Goal: Navigation & Orientation: Find specific page/section

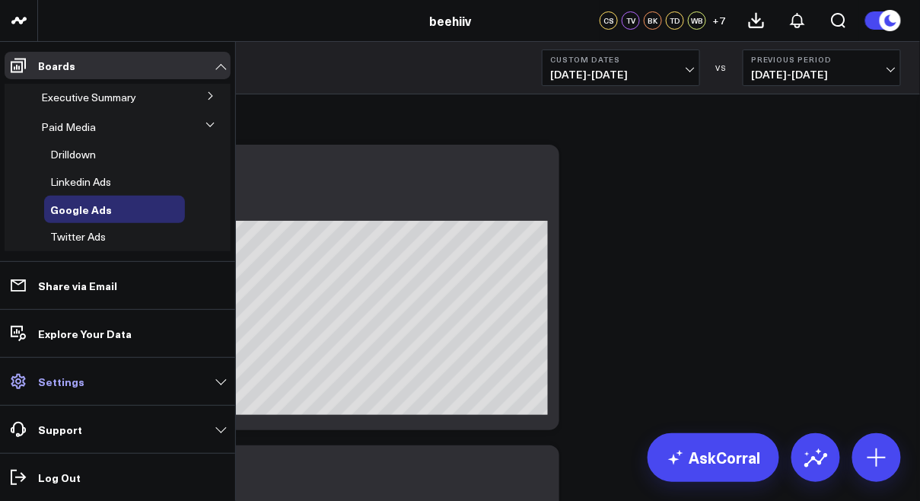
click at [66, 384] on p "Settings" at bounding box center [61, 381] width 46 height 12
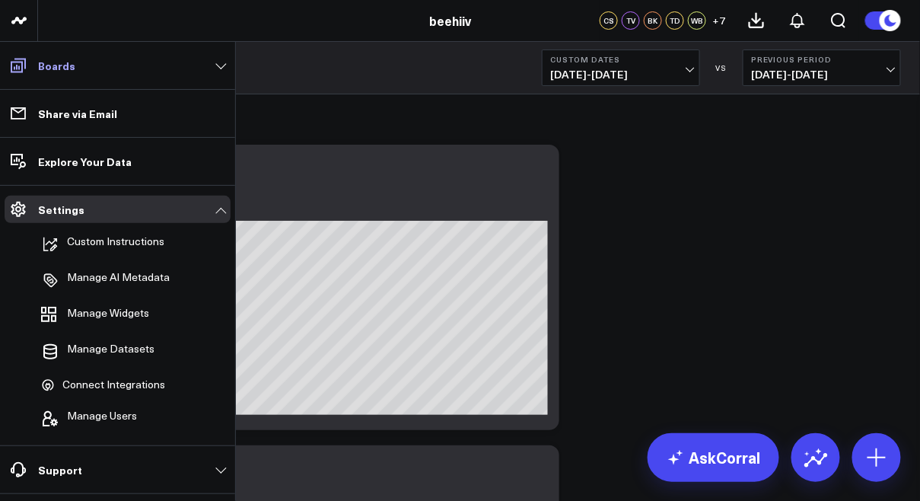
click at [103, 70] on link "Boards" at bounding box center [118, 65] width 226 height 27
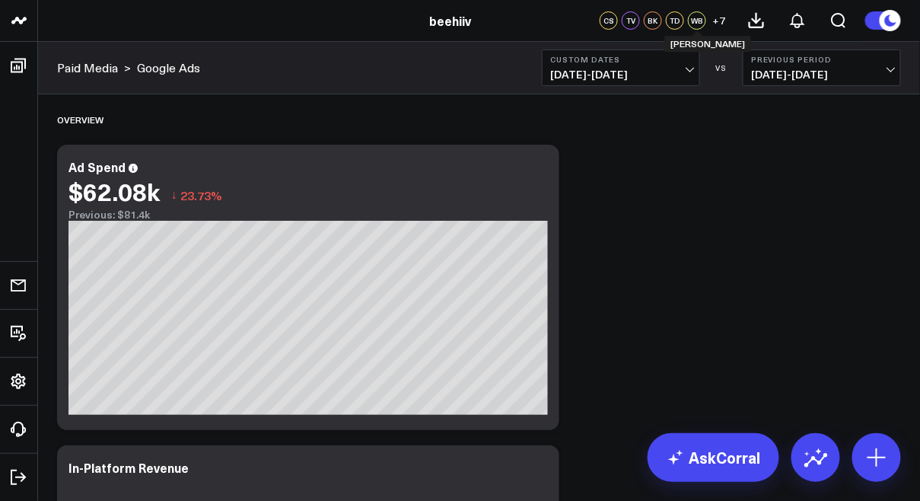
click at [702, 25] on div "WB" at bounding box center [697, 20] width 18 height 18
click at [722, 21] on span "+ 7" at bounding box center [719, 20] width 13 height 11
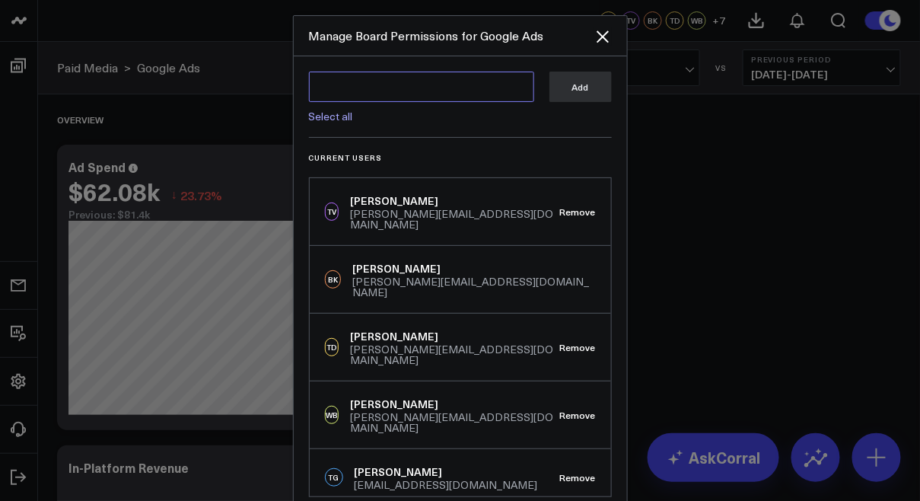
click at [460, 88] on textarea at bounding box center [421, 87] width 225 height 30
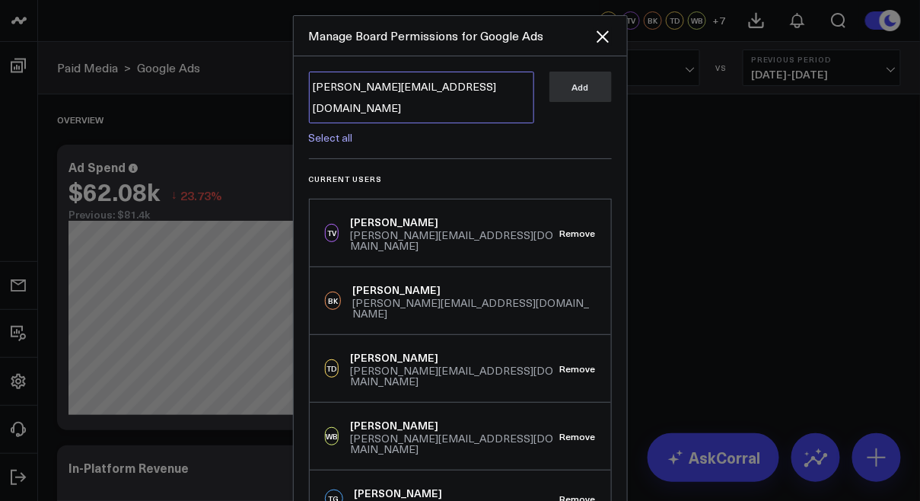
type textarea "[PERSON_NAME][EMAIL_ADDRESS][DOMAIN_NAME]"
click at [598, 39] on icon "Close" at bounding box center [603, 36] width 18 height 18
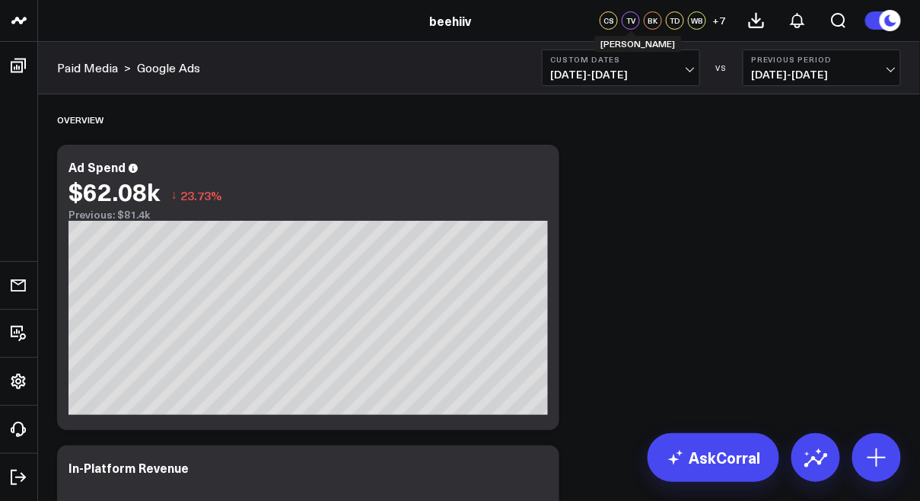
click at [652, 21] on div "BK" at bounding box center [653, 20] width 18 height 18
click at [718, 24] on span "+ 7" at bounding box center [719, 20] width 13 height 11
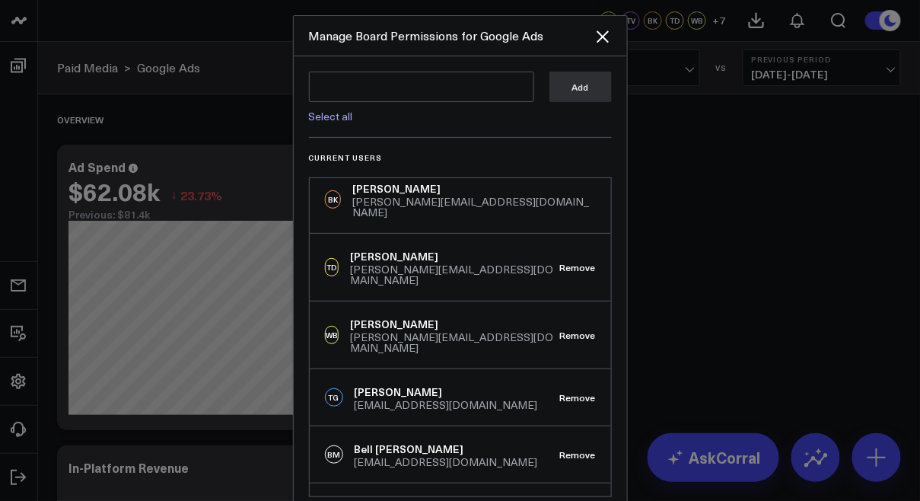
scroll to position [137, 0]
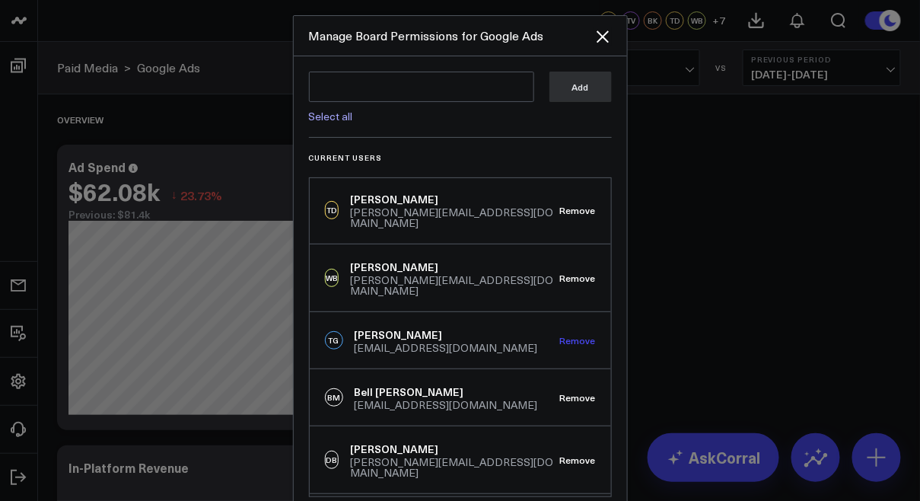
click at [569, 335] on button "Remove" at bounding box center [578, 340] width 36 height 11
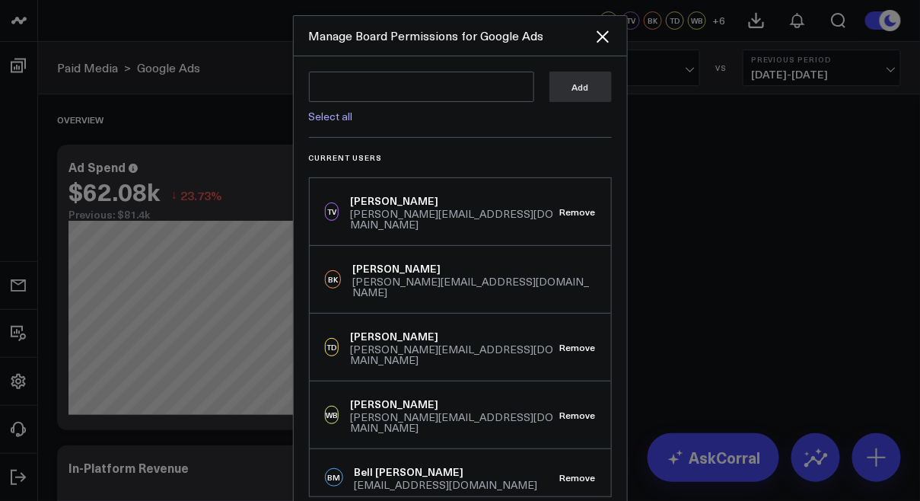
scroll to position [250, 0]
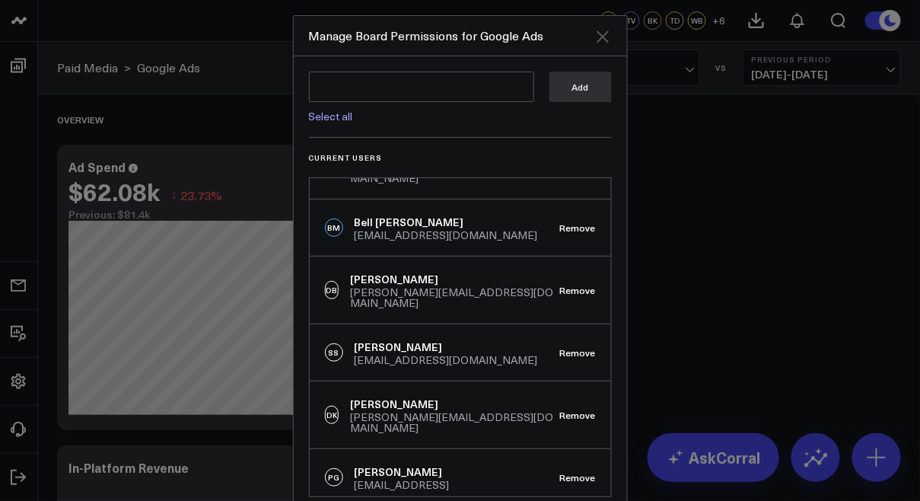
click at [610, 33] on icon "Close" at bounding box center [603, 36] width 18 height 18
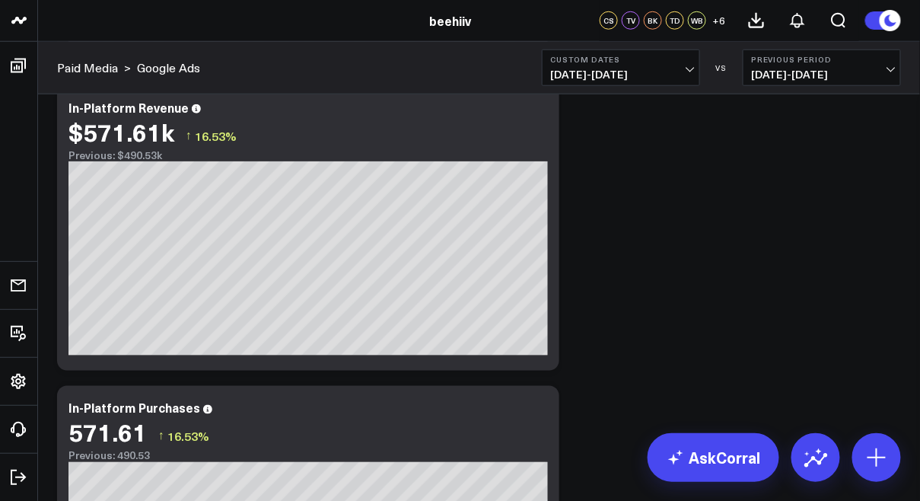
scroll to position [0, 0]
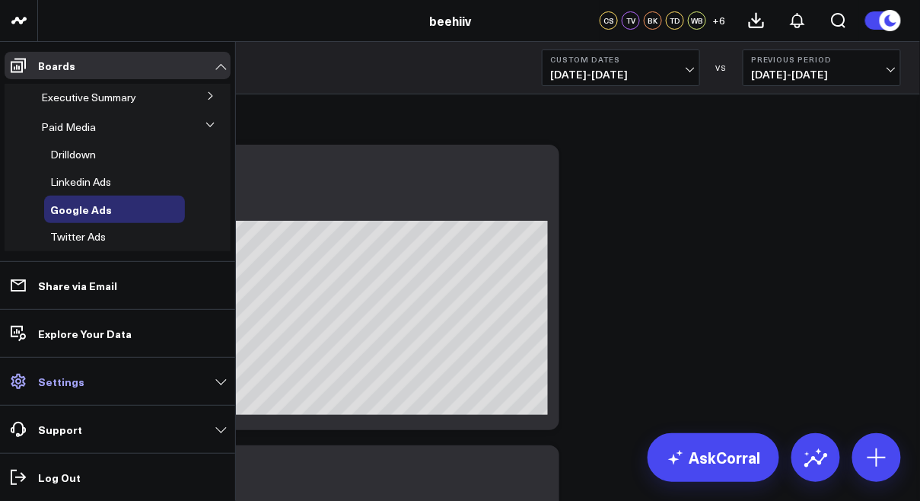
click at [77, 371] on link "Settings" at bounding box center [118, 381] width 226 height 27
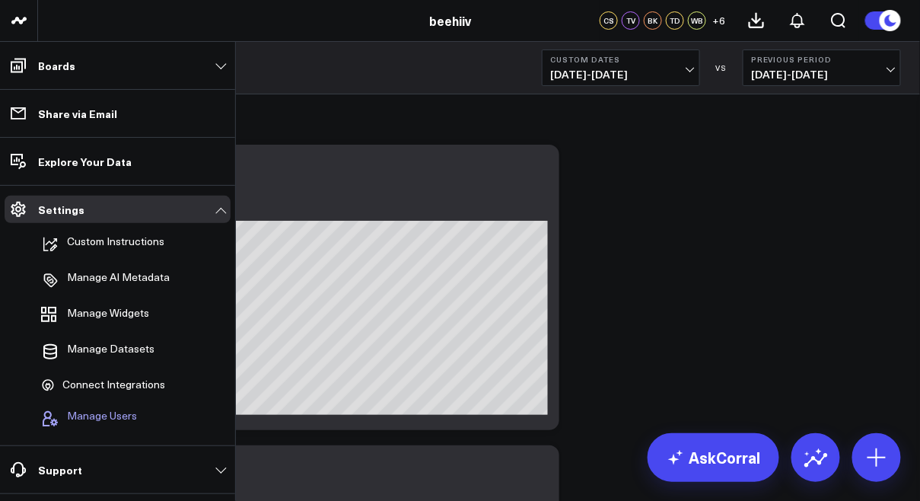
click at [108, 413] on span "Manage Users" at bounding box center [102, 418] width 70 height 18
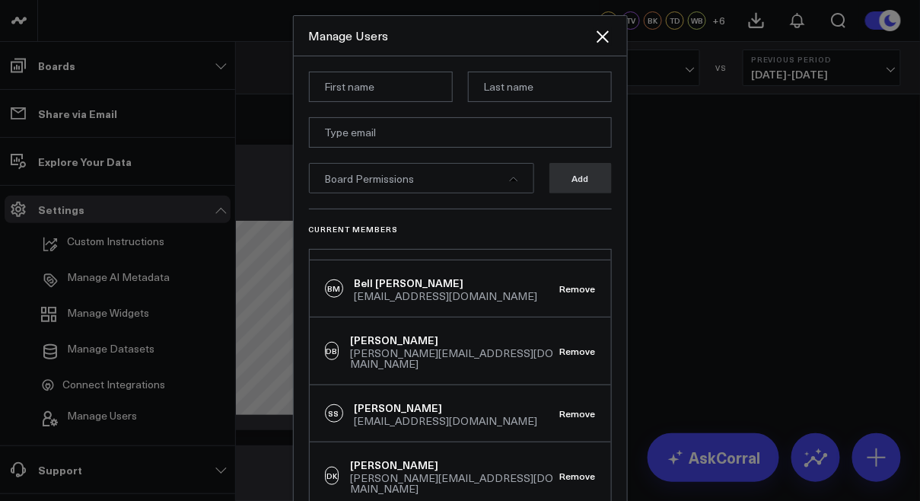
scroll to position [326, 0]
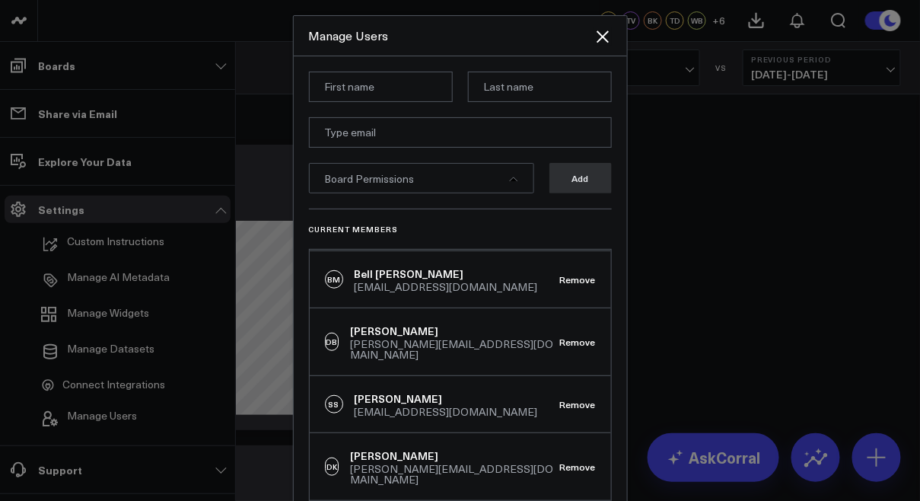
click at [337, 333] on div "DB" at bounding box center [332, 342] width 14 height 18
click at [384, 339] on div "[PERSON_NAME][EMAIL_ADDRESS][DOMAIN_NAME]" at bounding box center [454, 349] width 209 height 21
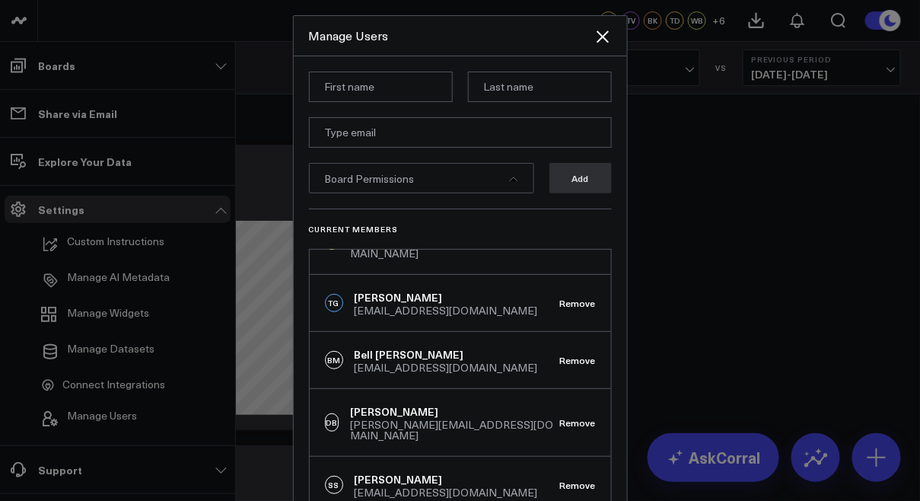
scroll to position [252, 0]
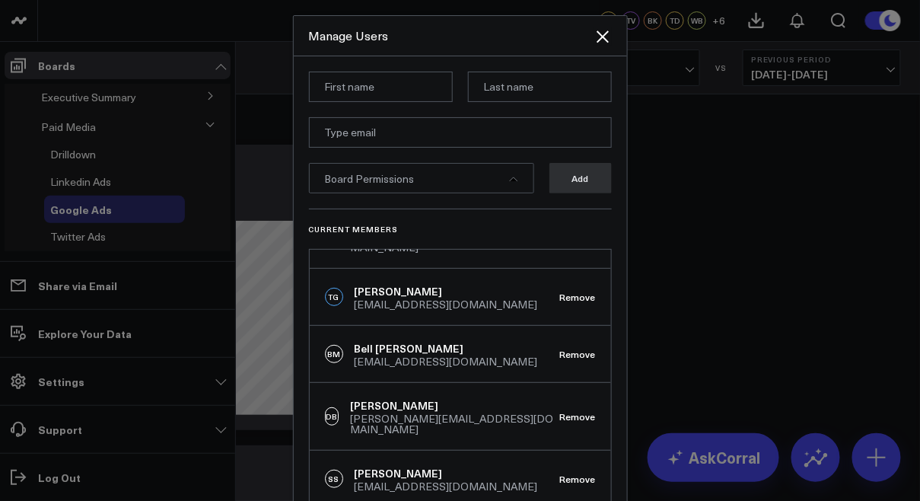
click at [590, 32] on div "Manage Users" at bounding box center [451, 35] width 285 height 17
click at [610, 35] on icon "Close" at bounding box center [603, 36] width 18 height 18
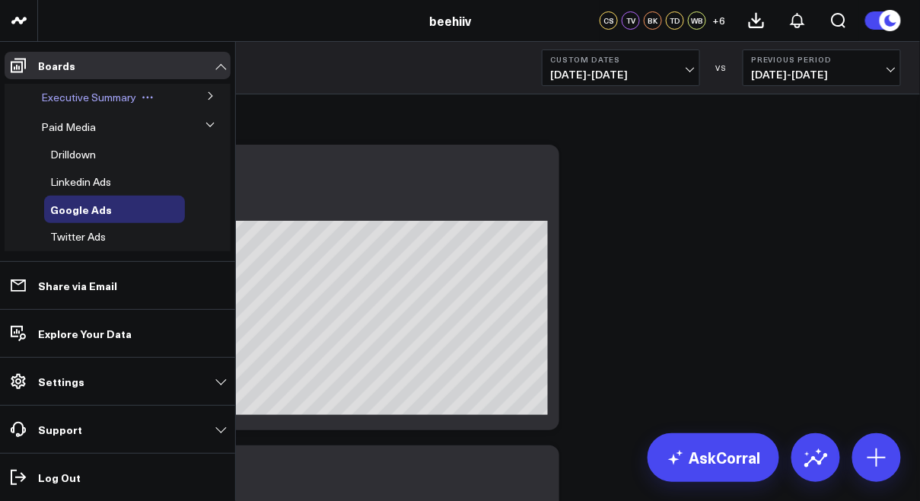
click at [133, 100] on span "Executive Summary" at bounding box center [88, 97] width 95 height 14
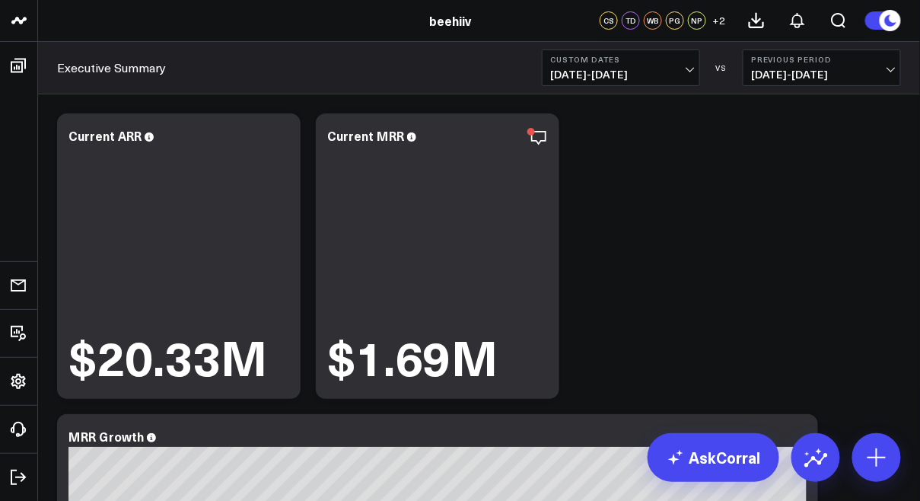
click at [707, 14] on div "CS TD WB PG NP + 2" at bounding box center [664, 20] width 129 height 18
click at [689, 19] on div "NP" at bounding box center [697, 20] width 18 height 18
click at [713, 21] on span "+ 2" at bounding box center [719, 20] width 13 height 11
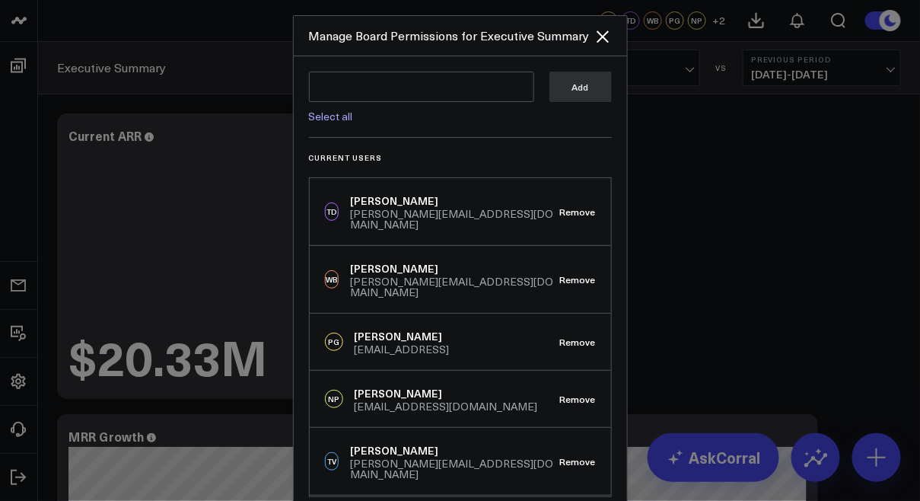
scroll to position [22, 0]
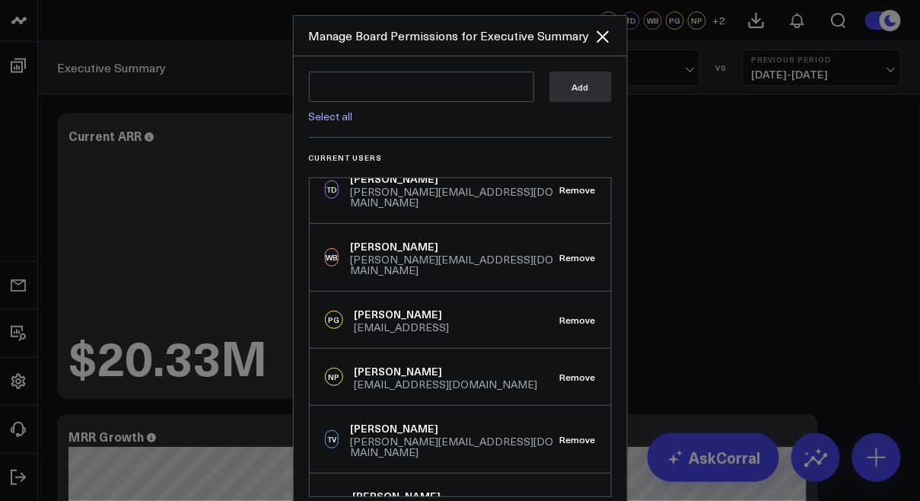
click at [155, 271] on div at bounding box center [460, 250] width 920 height 501
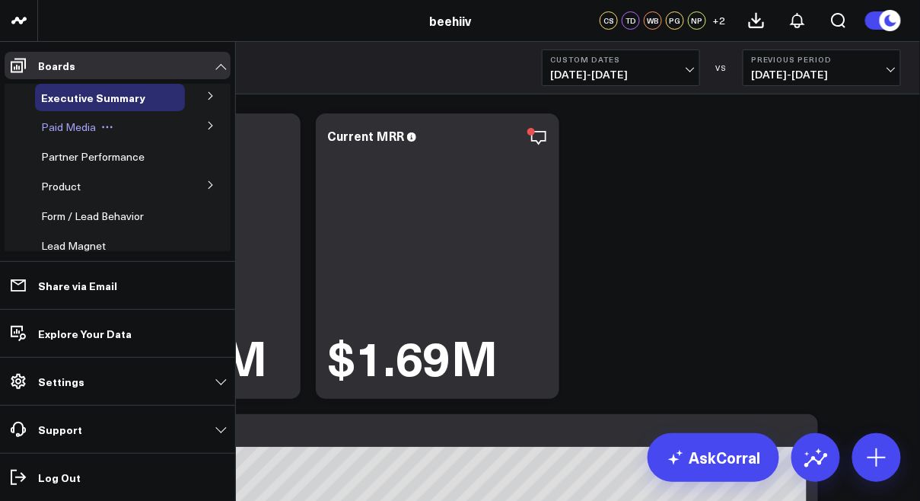
click at [80, 130] on span "Paid Media" at bounding box center [68, 126] width 55 height 14
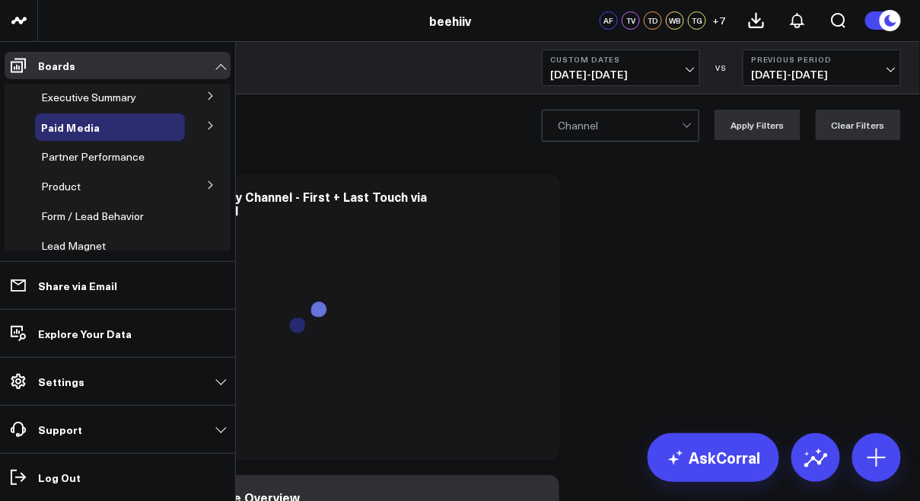
click at [206, 129] on icon at bounding box center [210, 125] width 9 height 9
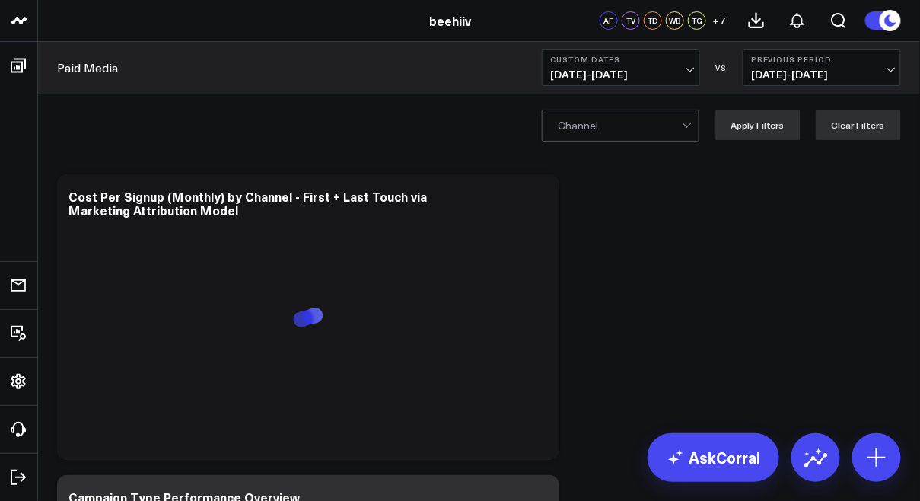
click at [724, 17] on span "+ 7" at bounding box center [719, 20] width 13 height 11
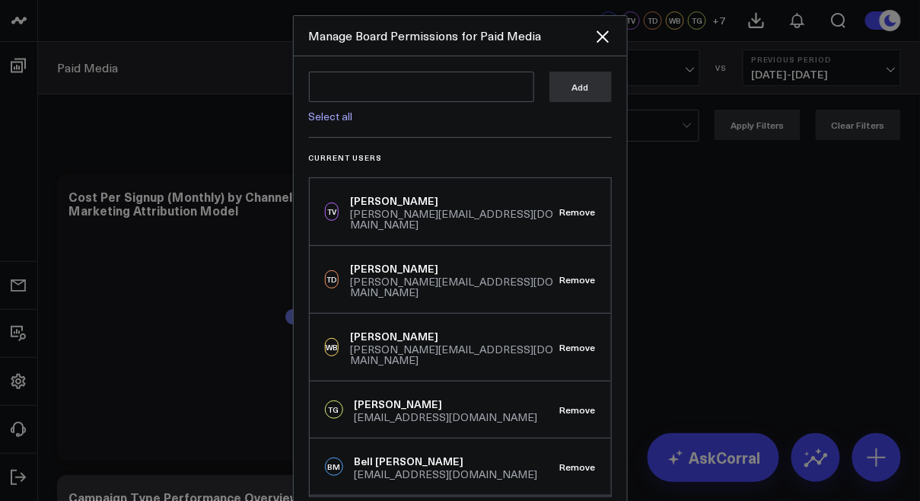
click at [14, 72] on div at bounding box center [460, 250] width 920 height 501
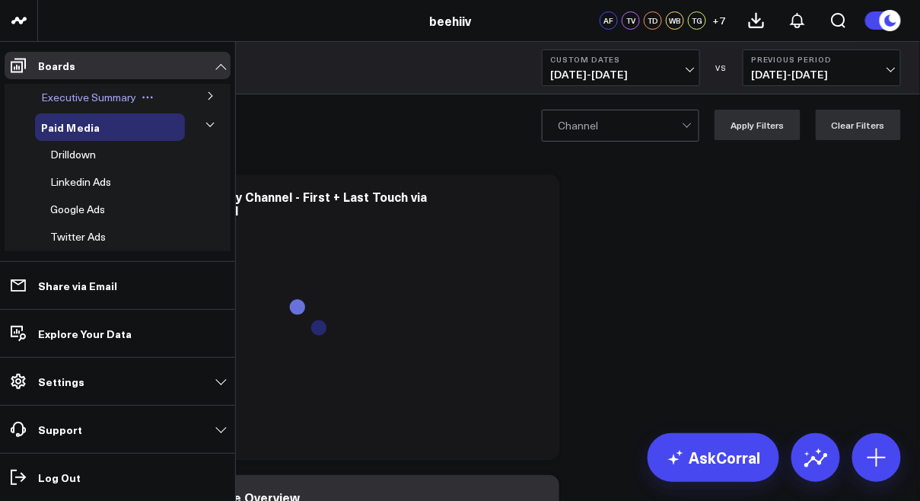
click at [85, 102] on span "Executive Summary" at bounding box center [88, 97] width 95 height 14
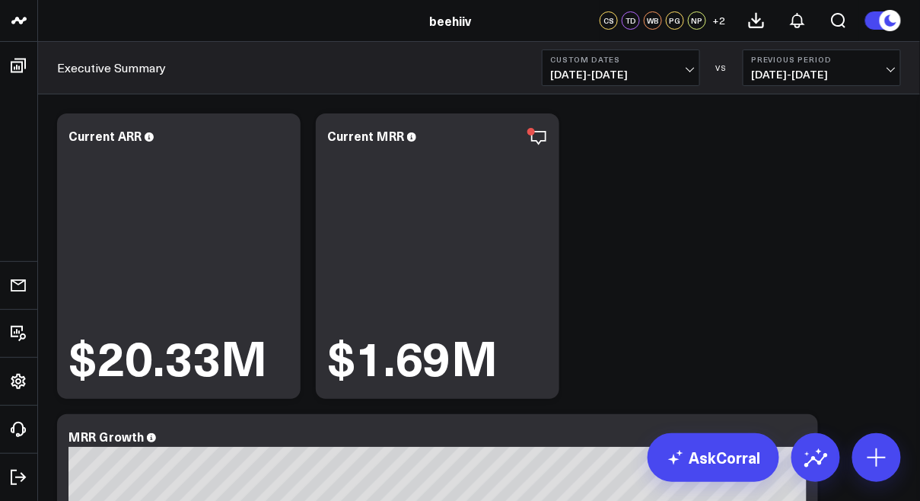
click at [718, 23] on span "+ 2" at bounding box center [719, 20] width 13 height 11
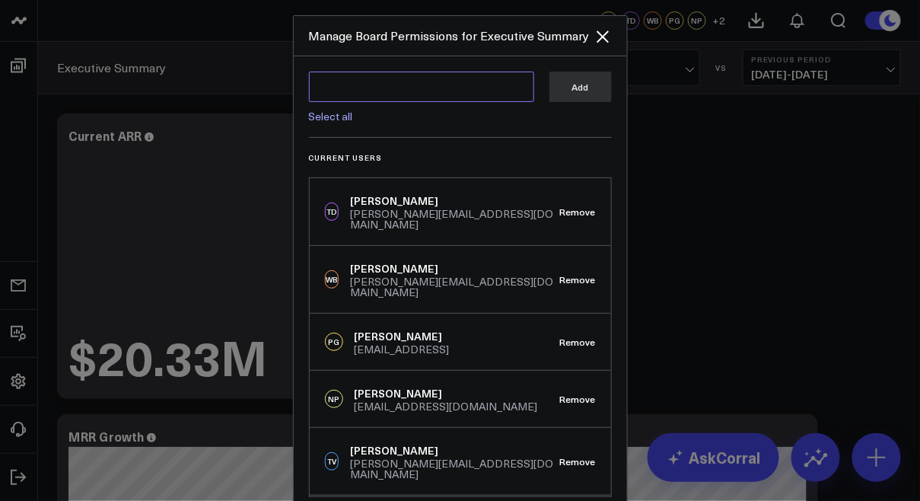
click at [464, 84] on textarea at bounding box center [421, 87] width 225 height 30
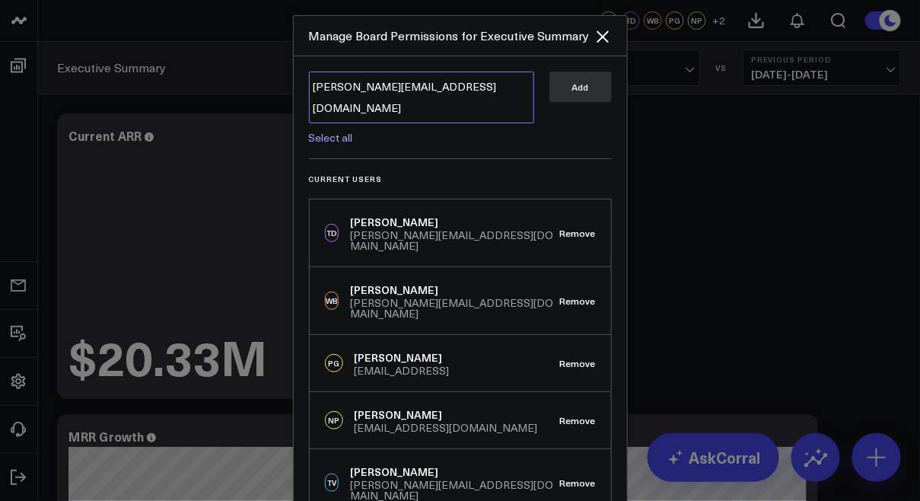
type textarea "[PERSON_NAME][EMAIL_ADDRESS][DOMAIN_NAME]"
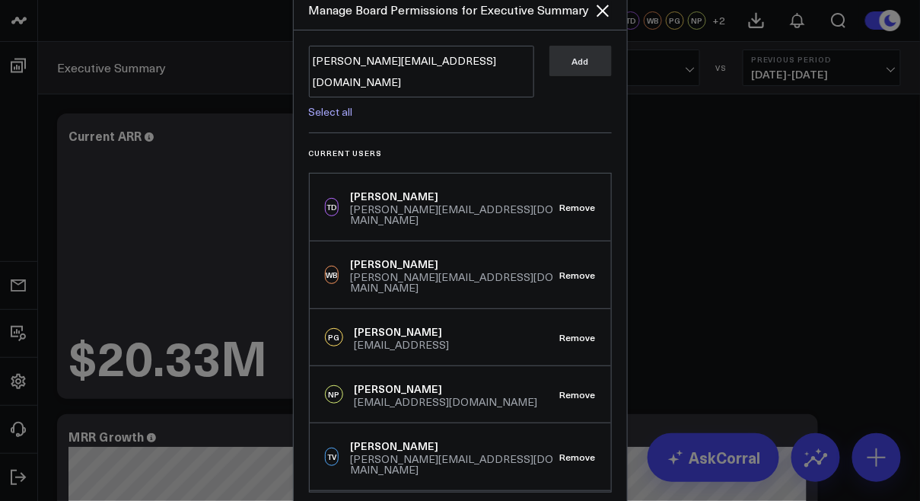
click at [199, 189] on div at bounding box center [460, 250] width 920 height 501
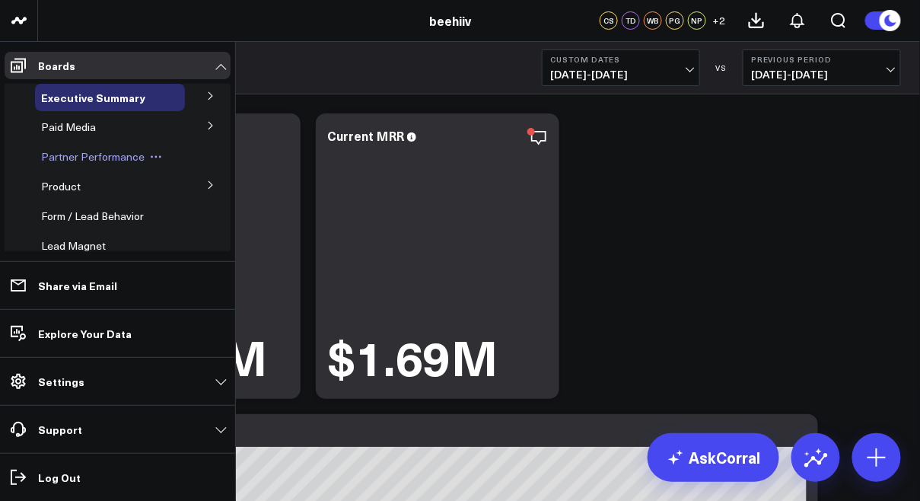
click at [107, 154] on span "Partner Performance" at bounding box center [92, 156] width 103 height 14
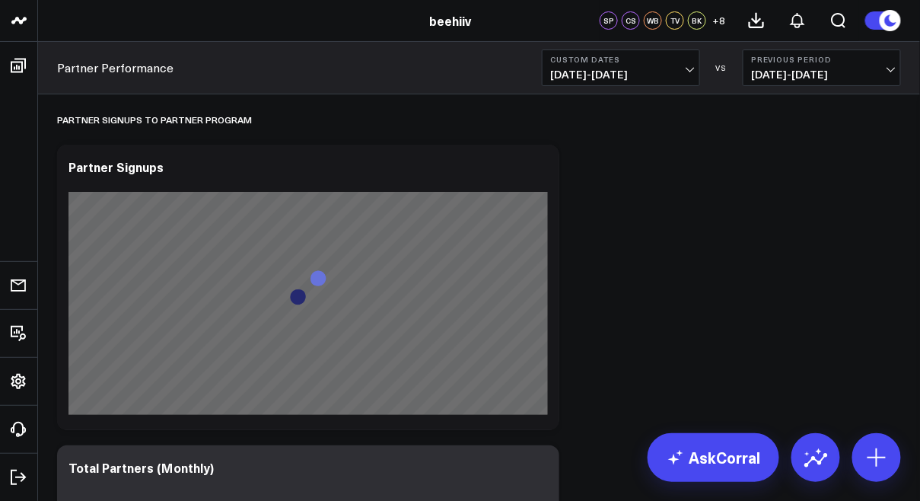
click at [720, 21] on span "+ 8" at bounding box center [719, 20] width 13 height 11
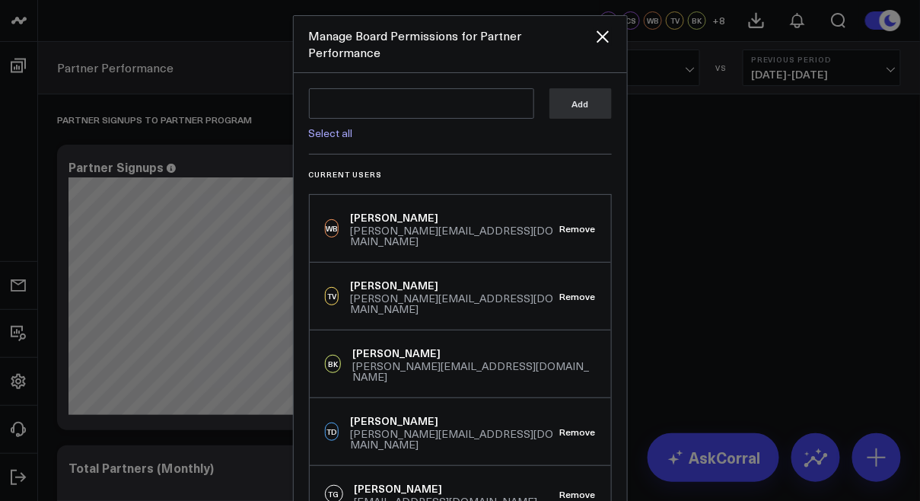
scroll to position [307, 0]
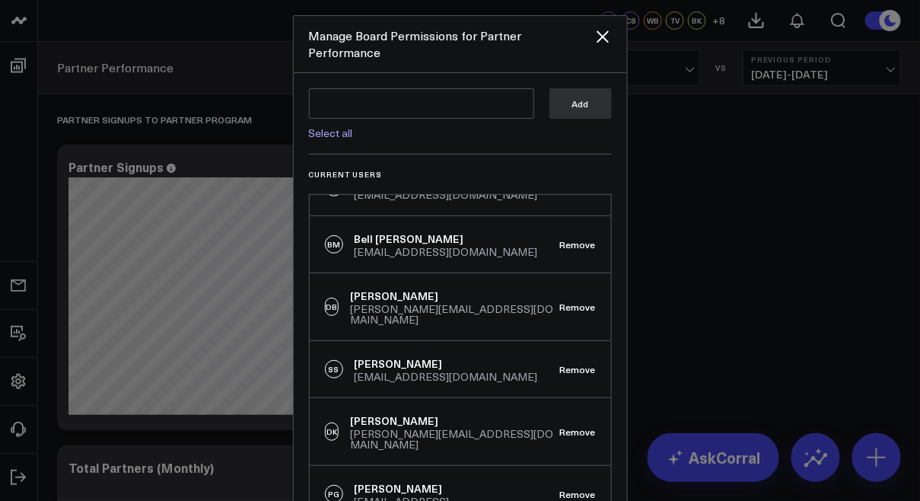
click at [698, 202] on div at bounding box center [460, 250] width 920 height 501
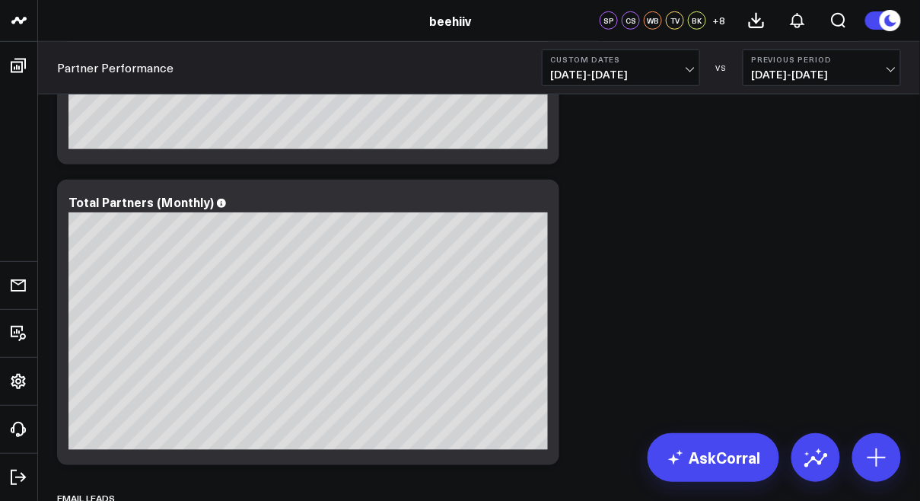
scroll to position [0, 0]
